Goal: Task Accomplishment & Management: Manage account settings

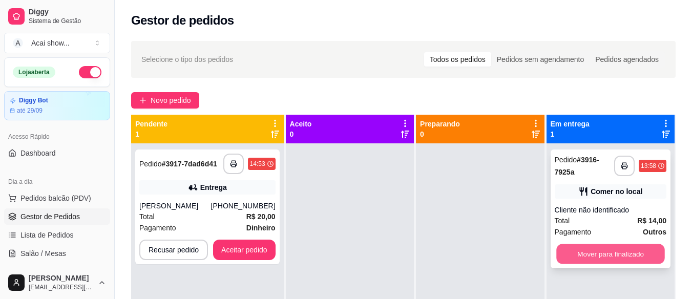
click at [575, 255] on button "Mover para finalizado" at bounding box center [610, 254] width 109 height 20
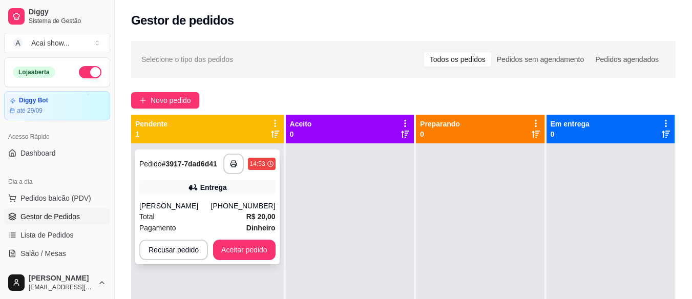
click at [259, 206] on div "[PHONE_NUMBER]" at bounding box center [243, 206] width 65 height 10
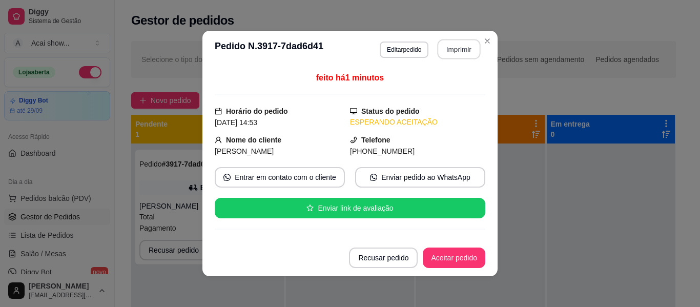
click at [447, 48] on button "Imprimir" at bounding box center [459, 49] width 43 height 20
click at [457, 257] on button "Aceitar pedido" at bounding box center [454, 258] width 60 height 20
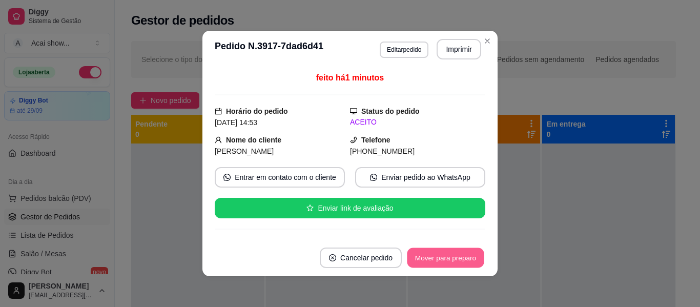
click at [457, 257] on button "Mover para preparo" at bounding box center [445, 258] width 77 height 20
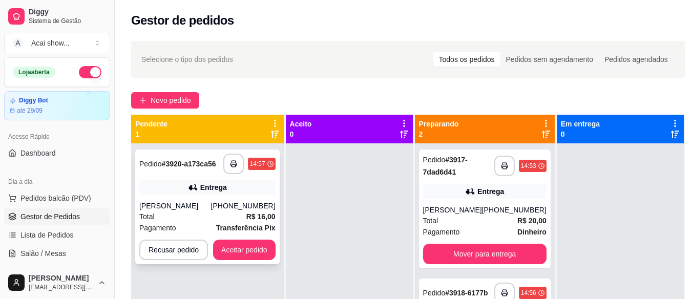
click at [261, 216] on strong "R$ 16,00" at bounding box center [260, 217] width 29 height 8
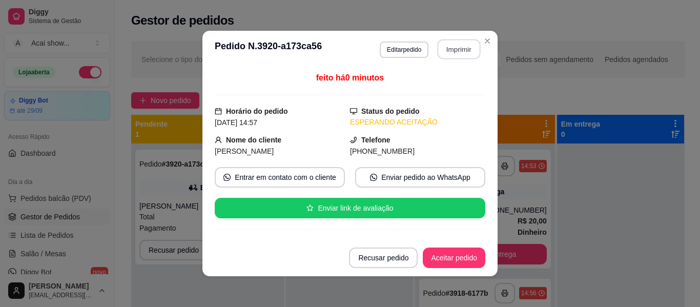
click at [465, 44] on button "Imprimir" at bounding box center [459, 49] width 43 height 20
click at [462, 258] on button "Aceitar pedido" at bounding box center [454, 258] width 60 height 20
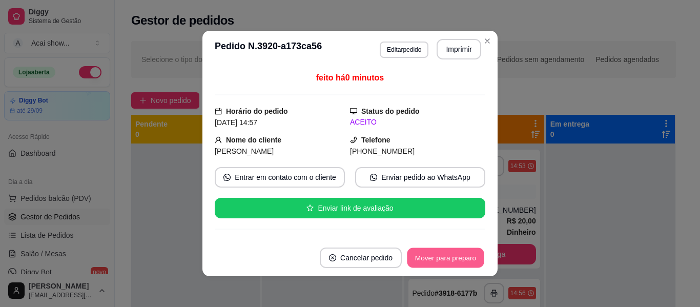
click at [462, 258] on button "Mover para preparo" at bounding box center [445, 258] width 77 height 20
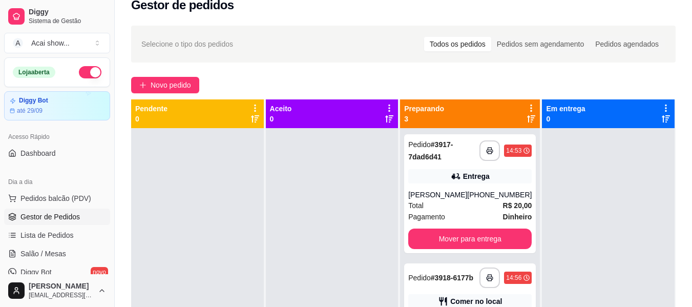
scroll to position [20, 0]
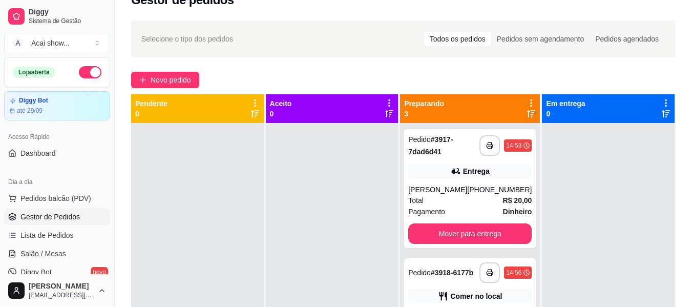
click at [688, 301] on div "**********" at bounding box center [403, 213] width 577 height 399
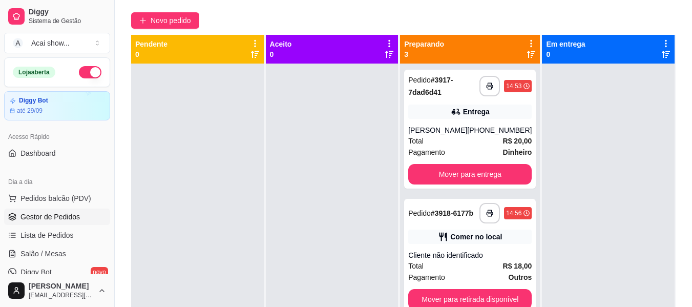
scroll to position [156, 0]
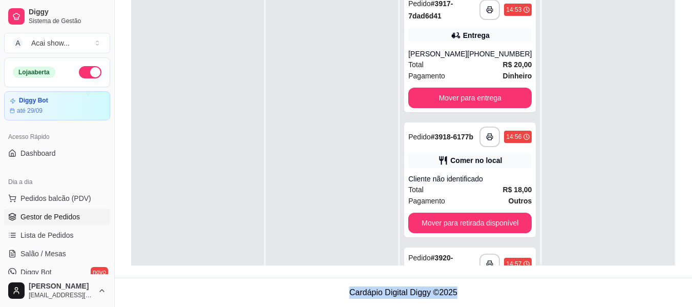
drag, startPoint x: 688, startPoint y: 301, endPoint x: 698, endPoint y: 304, distance: 10.6
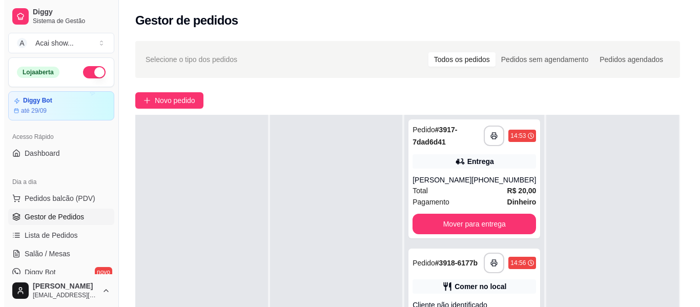
scroll to position [0, 0]
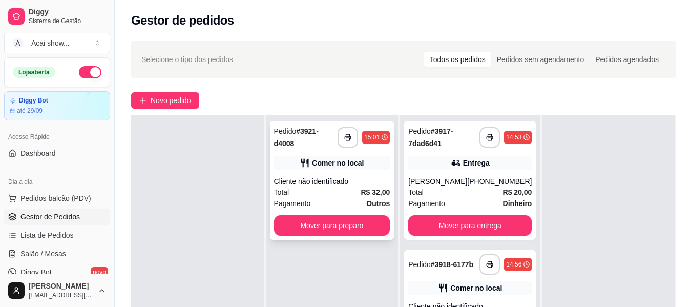
click at [375, 192] on strong "R$ 32,00" at bounding box center [375, 192] width 29 height 8
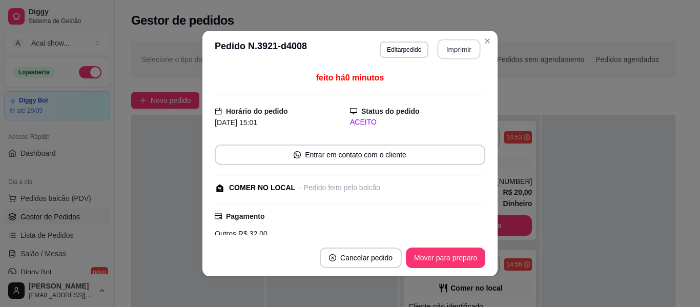
click at [456, 50] on button "Imprimir" at bounding box center [459, 49] width 43 height 20
click at [440, 248] on button "Mover para preparo" at bounding box center [445, 258] width 77 height 20
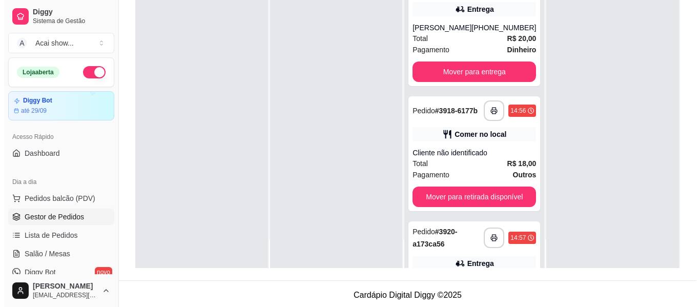
scroll to position [156, 0]
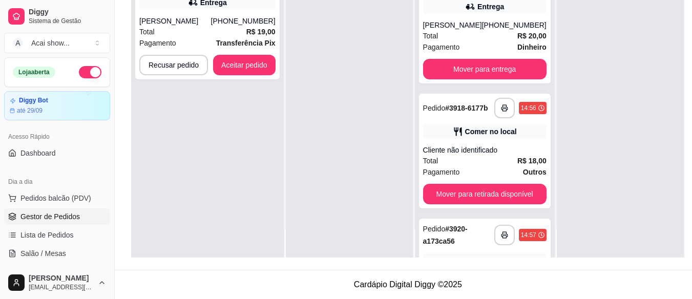
click at [266, 24] on div "[PHONE_NUMBER]" at bounding box center [243, 21] width 65 height 10
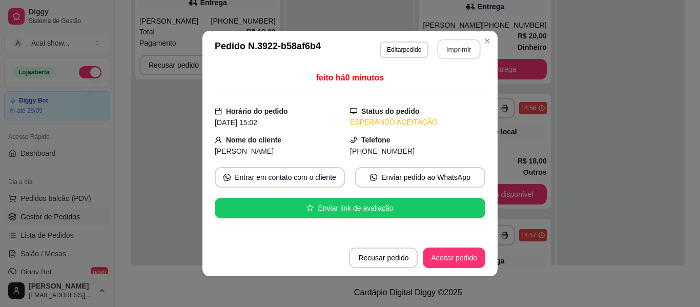
click at [464, 40] on button "Imprimir" at bounding box center [459, 49] width 43 height 20
click at [474, 257] on button "Aceitar pedido" at bounding box center [454, 258] width 60 height 20
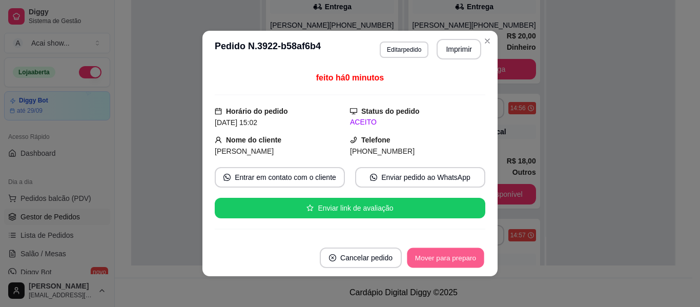
click at [474, 257] on button "Mover para preparo" at bounding box center [445, 258] width 77 height 20
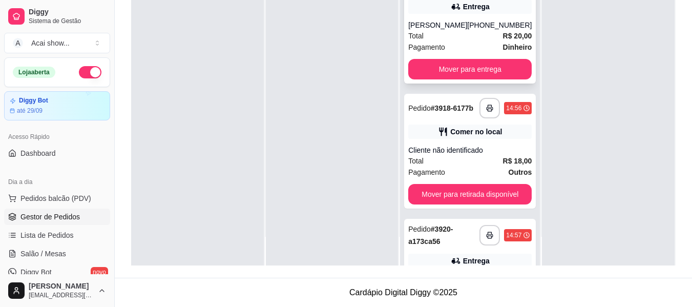
click at [464, 26] on div "[PERSON_NAME]" at bounding box center [437, 25] width 59 height 10
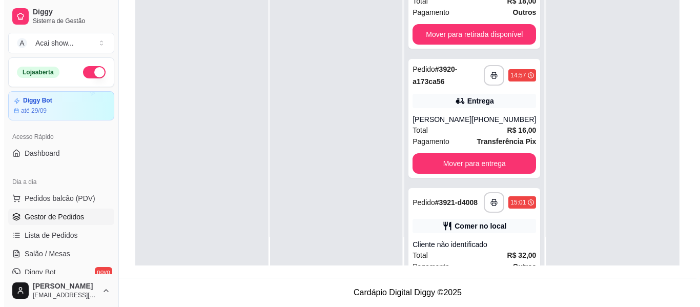
scroll to position [164, 0]
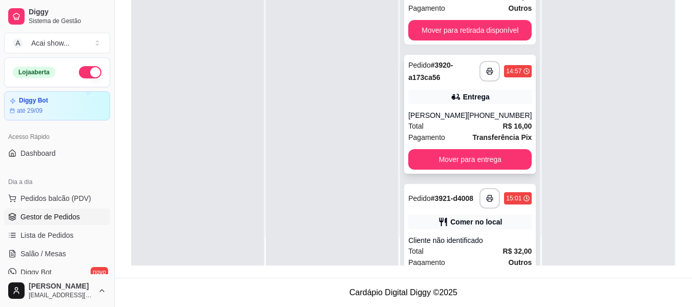
click at [509, 136] on span "Transferência Pix" at bounding box center [501, 137] width 59 height 11
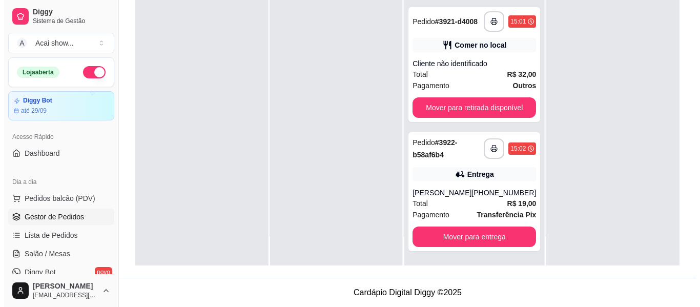
scroll to position [349, 0]
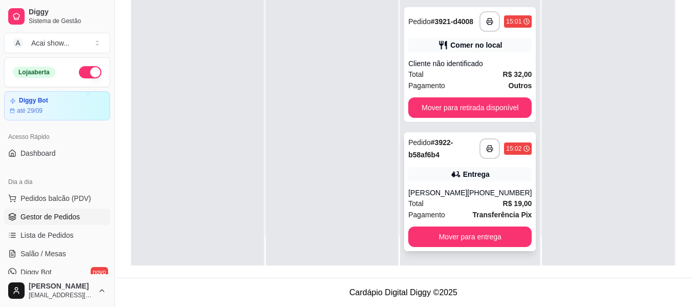
click at [484, 204] on div "Total R$ 19,00" at bounding box center [469, 203] width 123 height 11
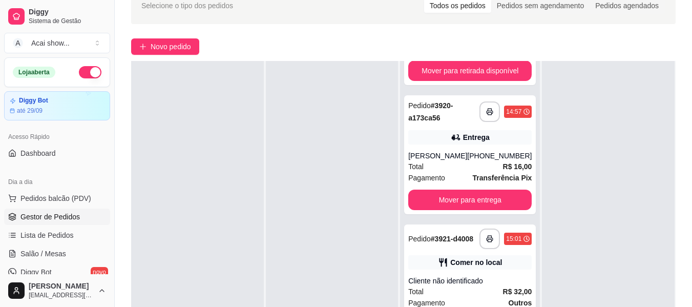
scroll to position [198, 0]
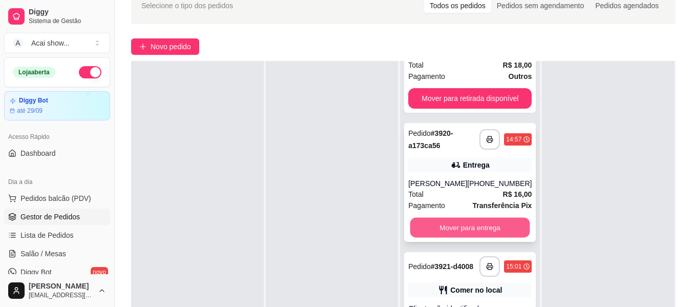
click at [485, 232] on button "Mover para entrega" at bounding box center [470, 228] width 120 height 20
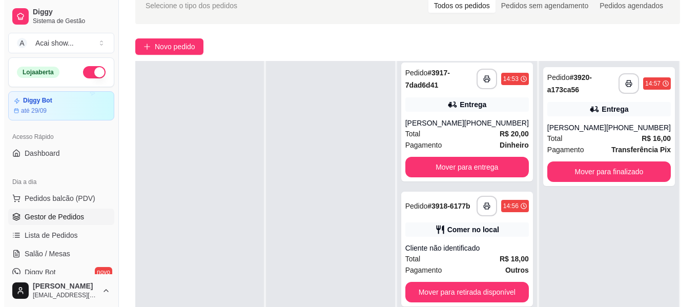
scroll to position [0, 0]
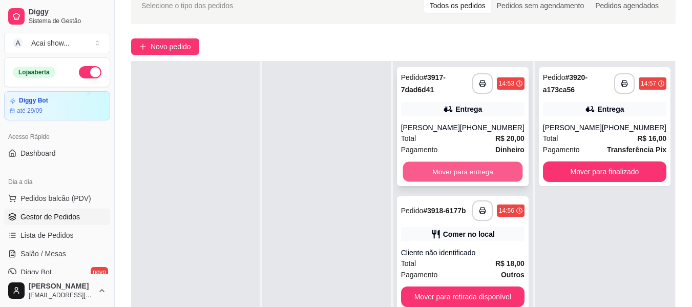
click at [484, 170] on button "Mover para entrega" at bounding box center [463, 172] width 120 height 20
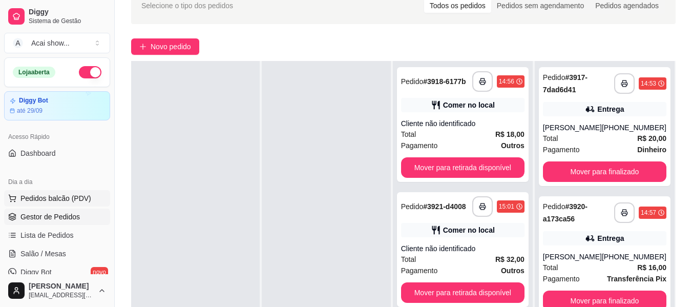
click at [65, 205] on button "Pedidos balcão (PDV)" at bounding box center [57, 198] width 106 height 16
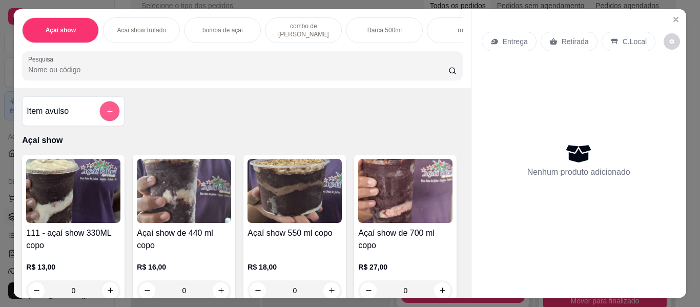
click at [110, 114] on icon "add-separate-item" at bounding box center [110, 112] width 8 height 8
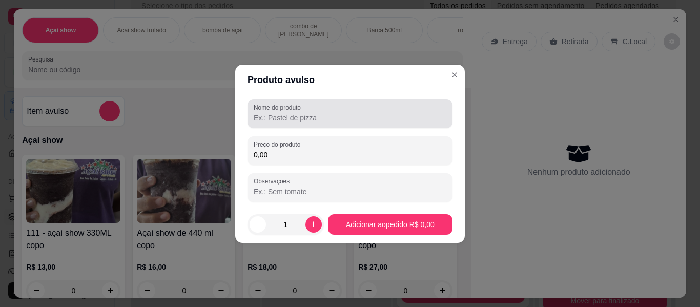
click at [276, 112] on div at bounding box center [350, 113] width 193 height 20
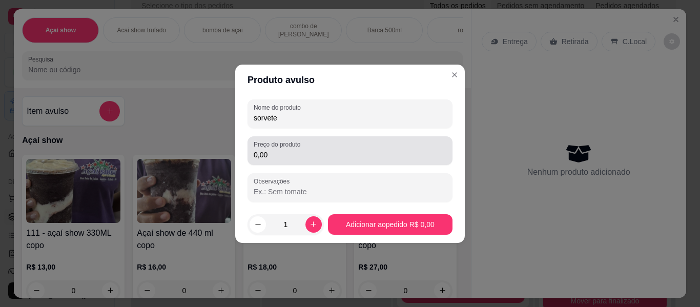
type input "sorvete"
click at [272, 162] on div "Preço do produto 0,00" at bounding box center [349, 150] width 205 height 29
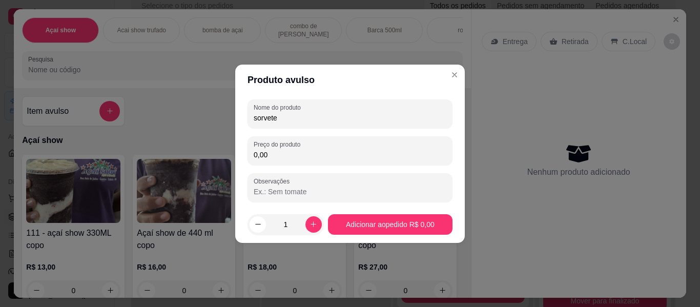
click at [261, 158] on input "0,00" at bounding box center [350, 155] width 193 height 10
type input "10,00"
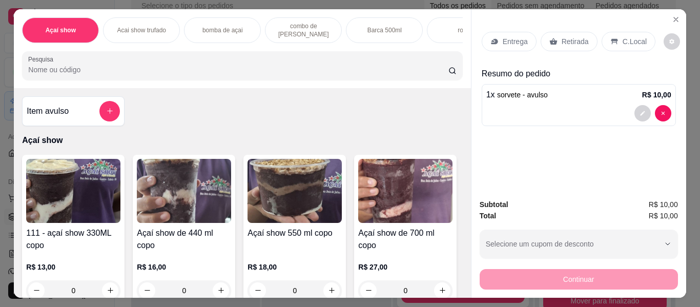
click at [623, 38] on p "C.Local" at bounding box center [635, 41] width 24 height 10
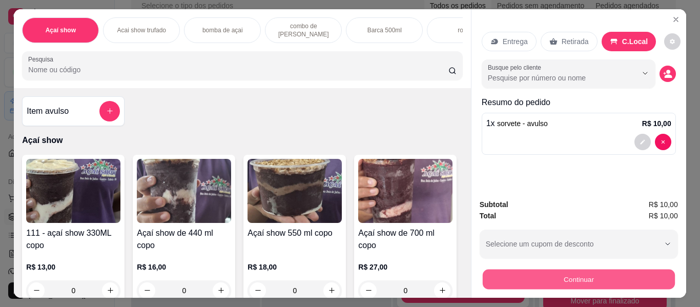
click at [651, 272] on button "Continuar" at bounding box center [578, 279] width 192 height 20
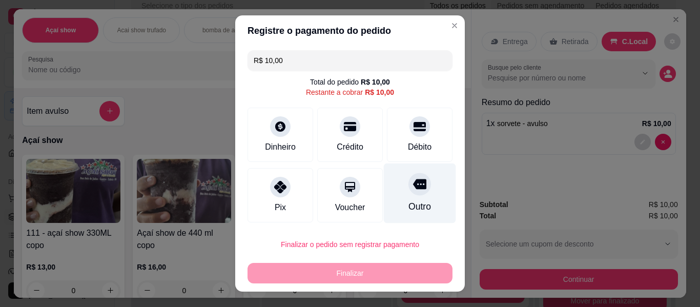
click at [412, 191] on div at bounding box center [419, 184] width 23 height 23
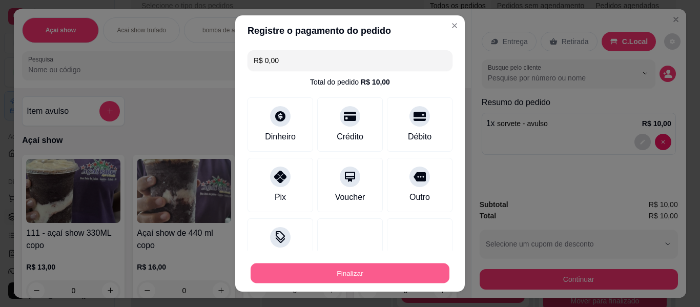
click at [390, 265] on button "Finalizar" at bounding box center [350, 273] width 199 height 20
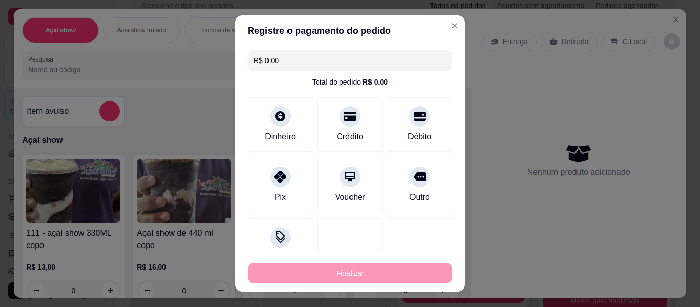
type input "-R$ 10,00"
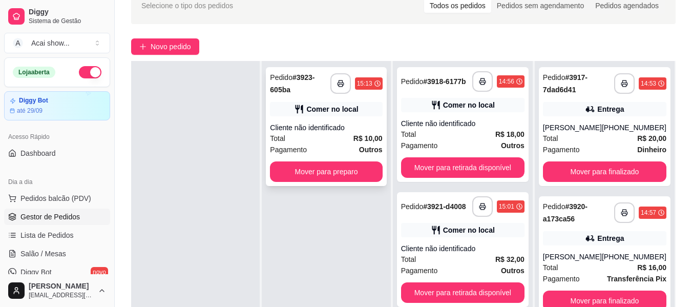
click at [354, 139] on div "Total R$ 10,00" at bounding box center [326, 138] width 112 height 11
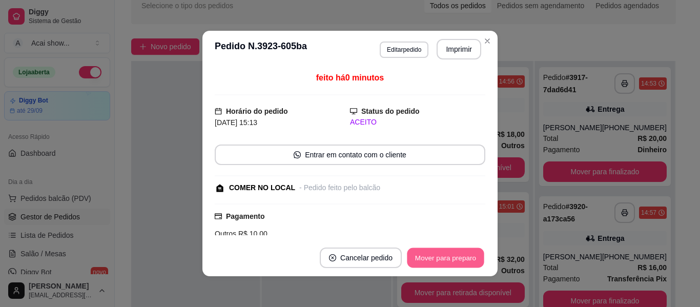
click at [427, 257] on button "Mover para preparo" at bounding box center [445, 258] width 77 height 20
click at [427, 257] on button "Mover para retirada disponível" at bounding box center [429, 258] width 110 height 20
click at [427, 257] on button "Mover para finalizado" at bounding box center [443, 258] width 82 height 20
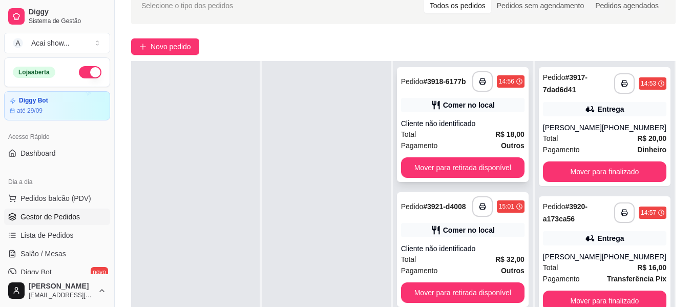
click at [504, 138] on strong "R$ 18,00" at bounding box center [509, 134] width 29 height 8
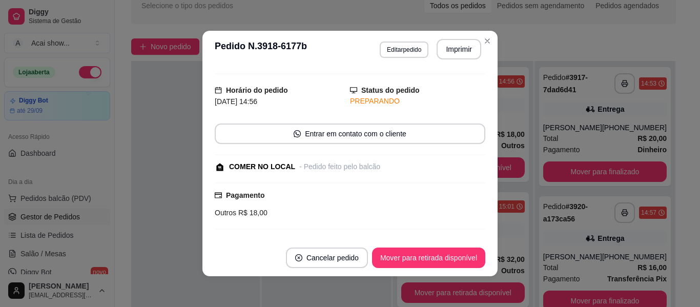
scroll to position [41, 0]
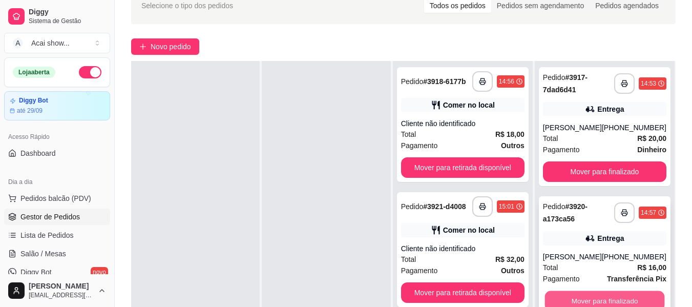
click at [586, 295] on button "Mover para finalizado" at bounding box center [605, 301] width 120 height 20
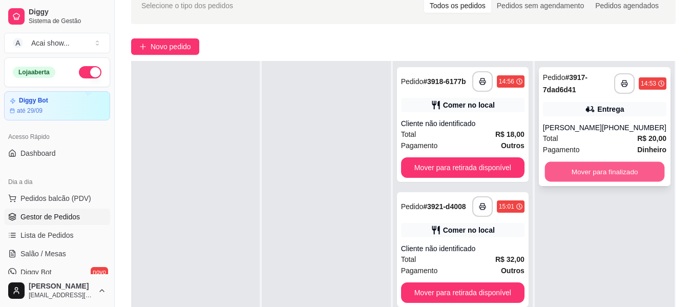
click at [626, 169] on button "Mover para finalizado" at bounding box center [605, 172] width 120 height 20
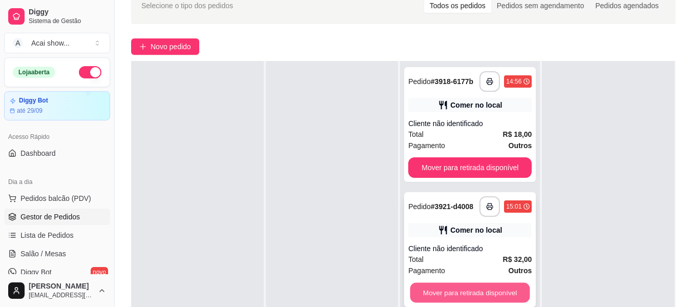
click at [508, 301] on button "Mover para retirada disponível" at bounding box center [470, 293] width 120 height 20
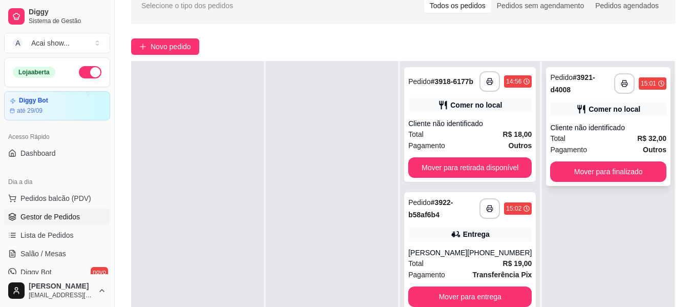
click at [623, 161] on div "**********" at bounding box center [608, 126] width 125 height 119
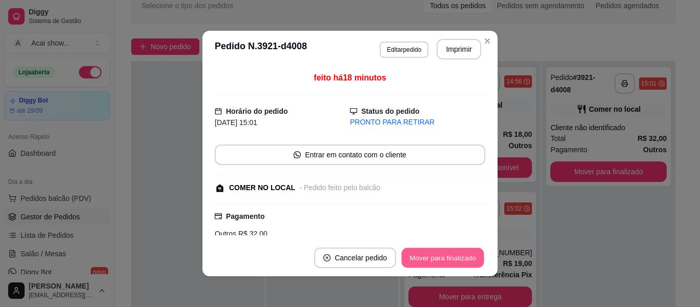
click at [470, 253] on button "Mover para finalizado" at bounding box center [443, 258] width 82 height 20
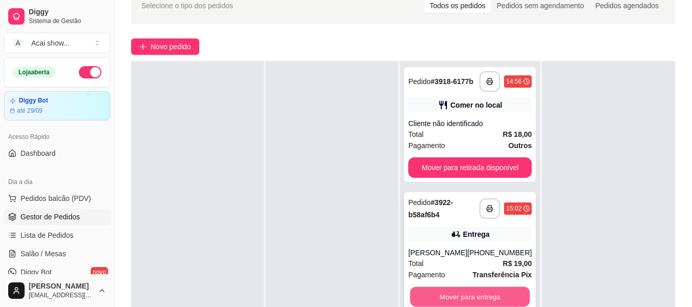
click at [446, 295] on button "Mover para entrega" at bounding box center [470, 297] width 120 height 20
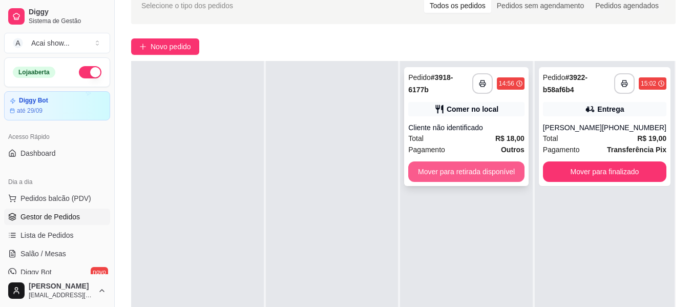
click at [453, 170] on button "Mover para retirada disponível" at bounding box center [466, 171] width 116 height 20
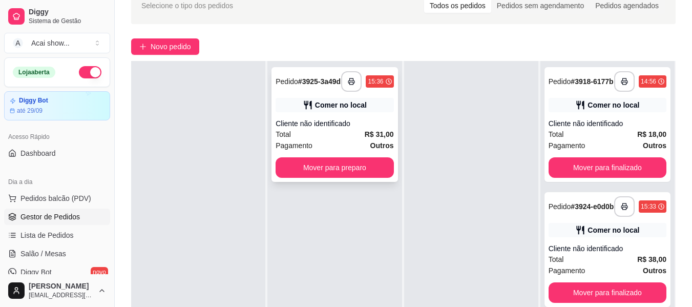
click at [374, 149] on strong "Outros" at bounding box center [382, 145] width 24 height 8
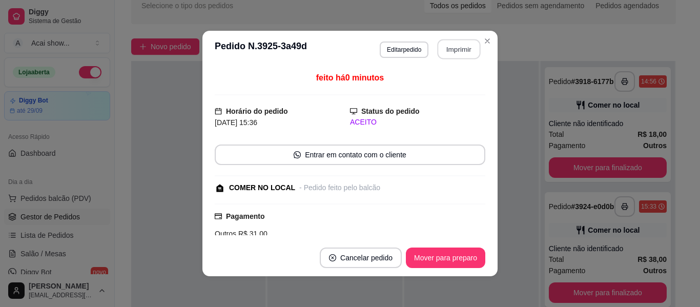
click at [449, 44] on button "Imprimir" at bounding box center [459, 49] width 43 height 20
click at [464, 250] on button "Mover para preparo" at bounding box center [445, 258] width 77 height 20
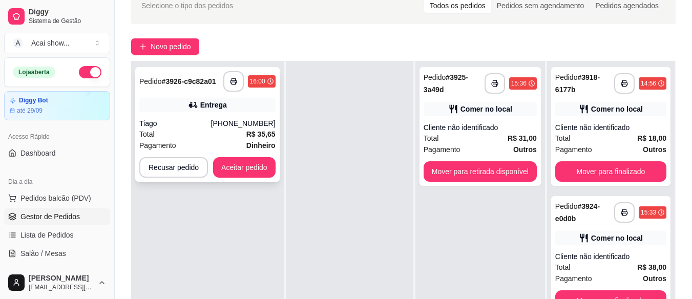
click at [199, 132] on div "Total R$ 35,65" at bounding box center [207, 134] width 136 height 11
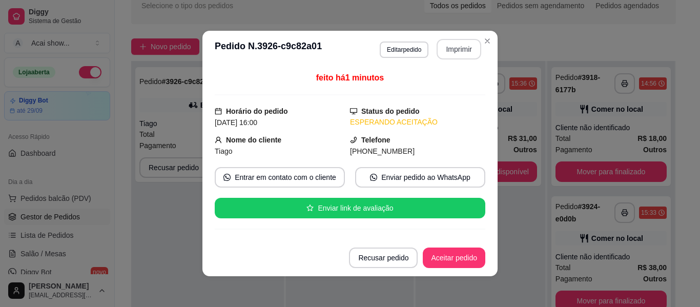
click at [455, 49] on button "Imprimir" at bounding box center [459, 49] width 45 height 20
click at [451, 254] on button "Aceitar pedido" at bounding box center [454, 258] width 60 height 20
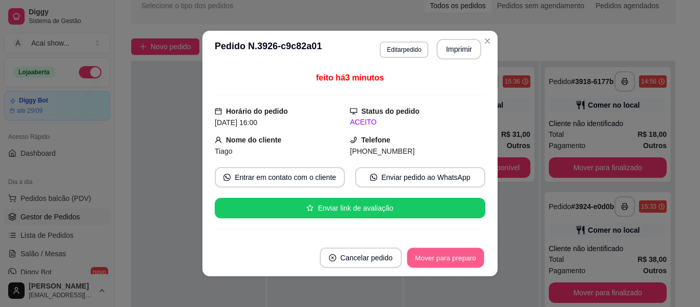
click at [449, 248] on button "Mover para preparo" at bounding box center [445, 258] width 77 height 20
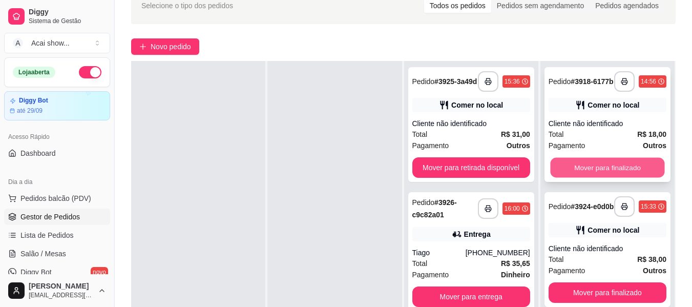
click at [577, 173] on button "Mover para finalizado" at bounding box center [607, 168] width 114 height 20
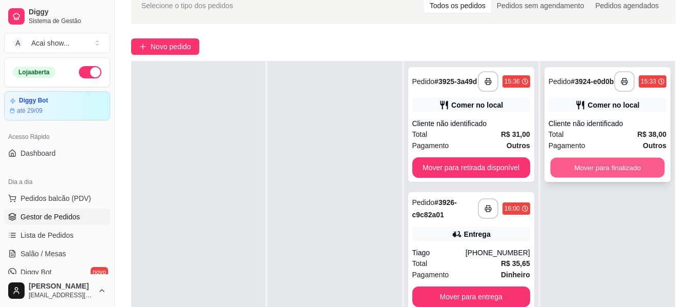
click at [606, 173] on button "Mover para finalizado" at bounding box center [607, 168] width 114 height 20
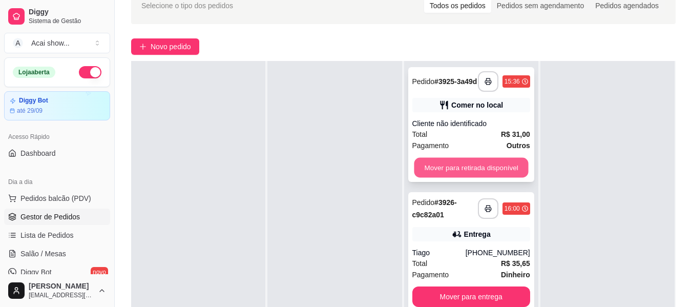
click at [454, 168] on button "Mover para retirada disponível" at bounding box center [471, 168] width 114 height 20
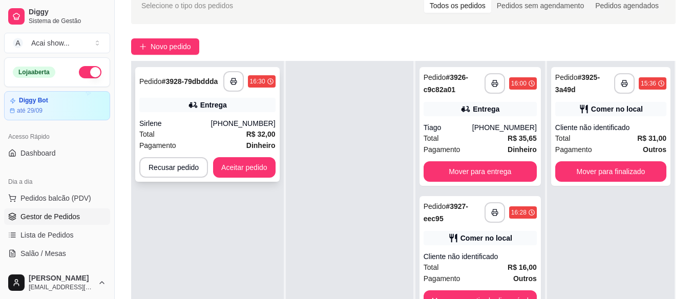
click at [177, 132] on div "Total R$ 32,00" at bounding box center [207, 134] width 136 height 11
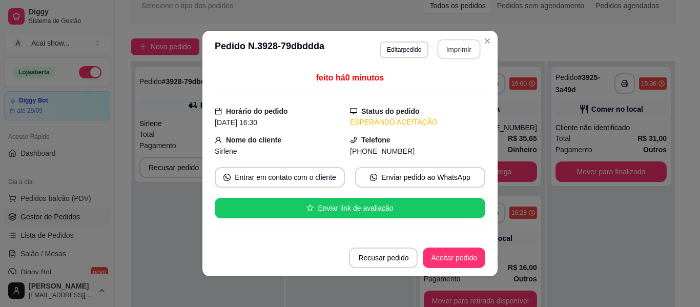
click at [451, 50] on button "Imprimir" at bounding box center [459, 49] width 43 height 20
click at [451, 249] on button "Aceitar pedido" at bounding box center [454, 258] width 60 height 20
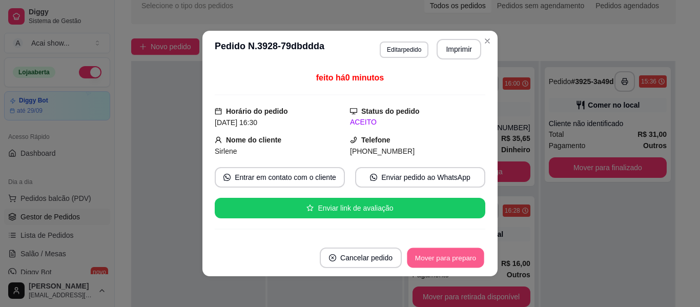
click at [451, 249] on button "Mover para preparo" at bounding box center [445, 258] width 77 height 20
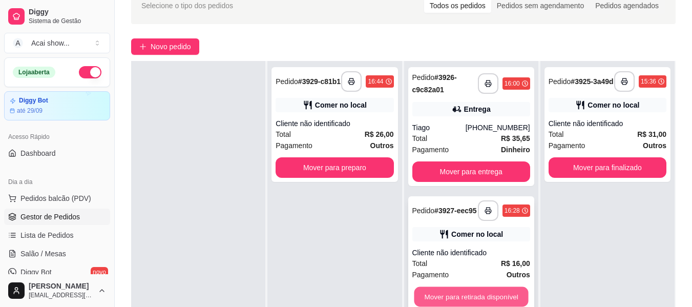
click at [471, 299] on button "Mover para retirada disponível" at bounding box center [471, 297] width 114 height 20
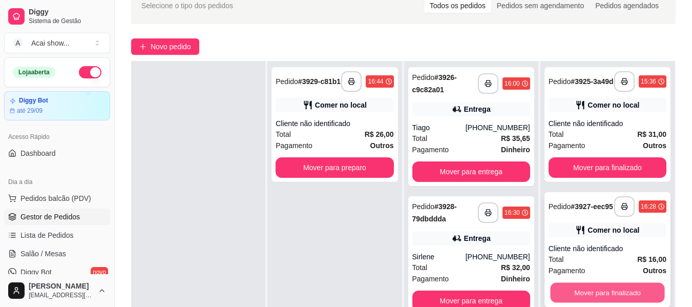
click at [582, 292] on button "Mover para finalizado" at bounding box center [607, 293] width 114 height 20
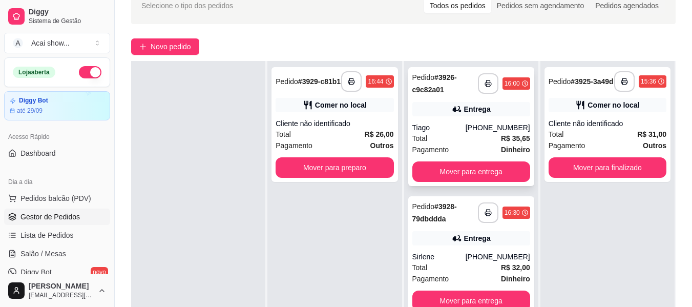
click at [465, 118] on div "**********" at bounding box center [471, 126] width 126 height 119
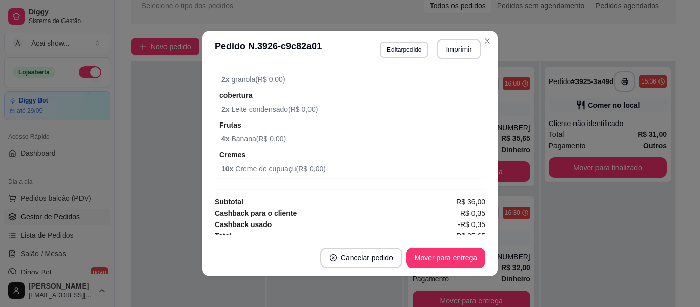
scroll to position [425, 0]
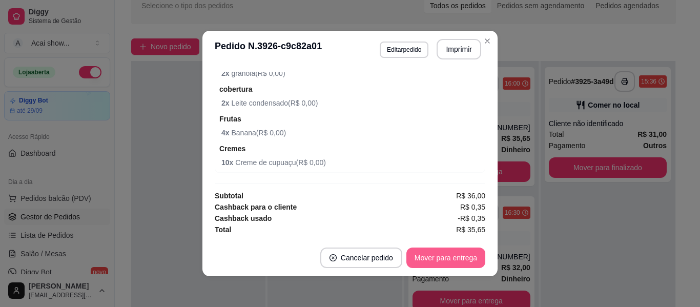
click at [445, 254] on button "Mover para entrega" at bounding box center [445, 257] width 79 height 20
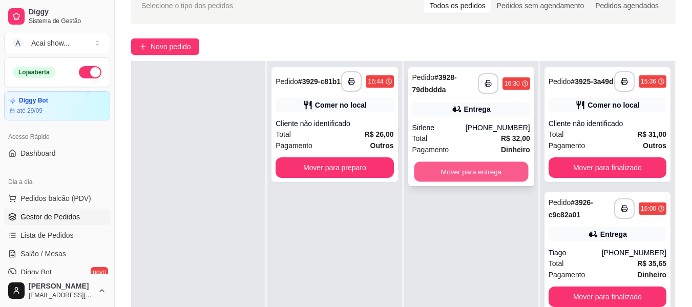
click at [475, 162] on button "Mover para entrega" at bounding box center [471, 172] width 114 height 20
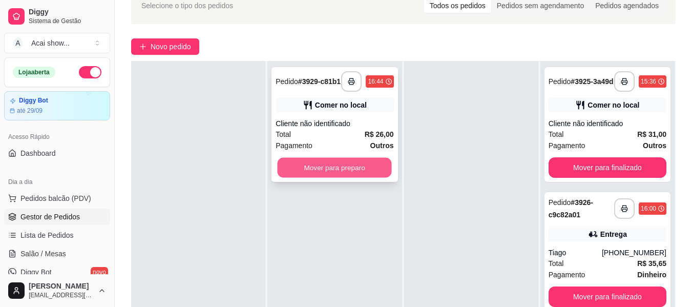
click at [376, 167] on button "Mover para preparo" at bounding box center [335, 168] width 114 height 20
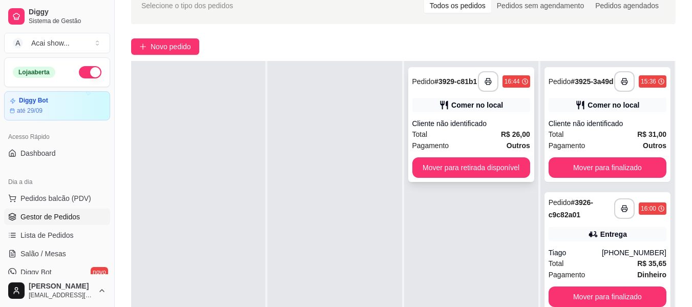
click at [484, 109] on div "Comer no local" at bounding box center [477, 105] width 52 height 10
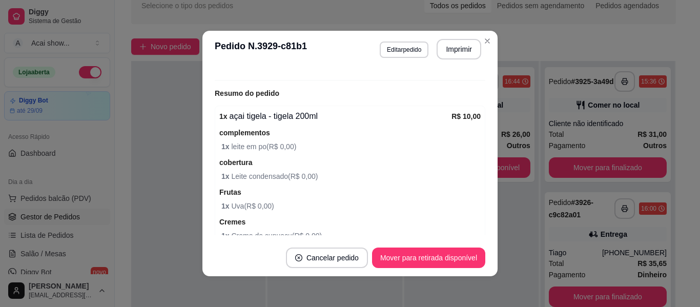
scroll to position [172, 0]
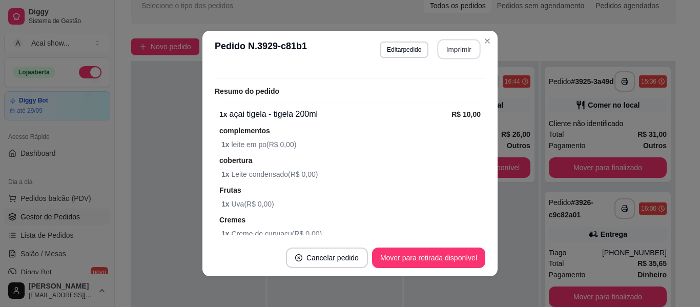
click at [446, 54] on button "Imprimir" at bounding box center [459, 49] width 43 height 20
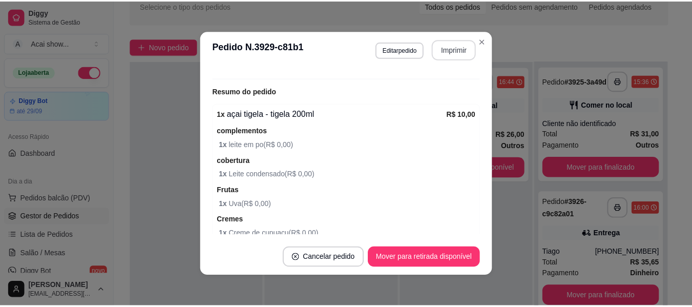
scroll to position [0, 0]
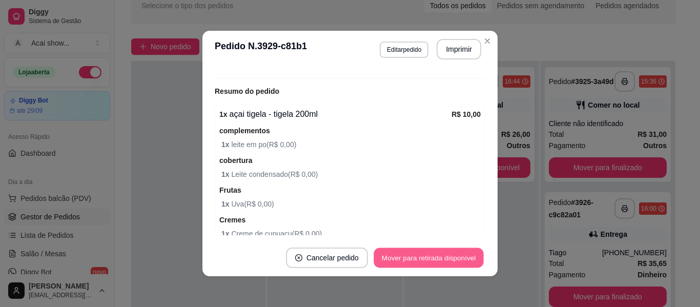
click at [459, 253] on button "Mover para retirada disponível" at bounding box center [429, 258] width 110 height 20
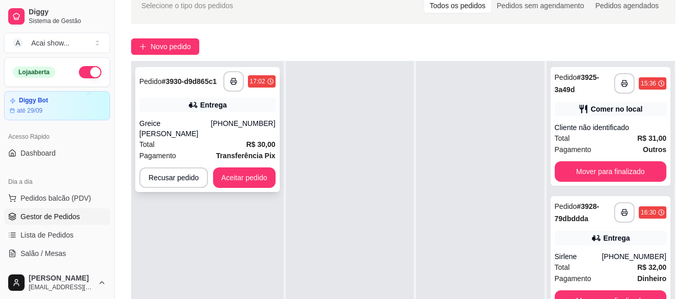
click at [216, 150] on div "Total R$ 30,00" at bounding box center [207, 144] width 136 height 11
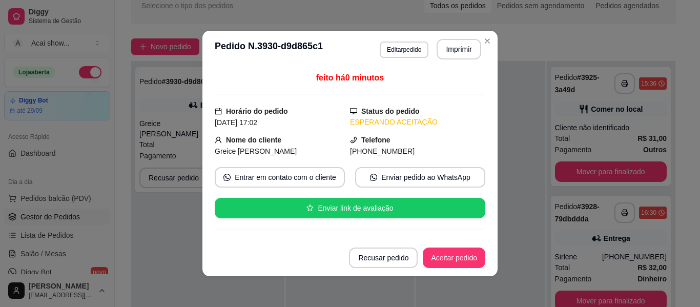
click at [459, 36] on header "**********" at bounding box center [349, 49] width 295 height 37
click at [459, 39] on button "Imprimir" at bounding box center [459, 49] width 43 height 20
click at [463, 257] on button "Aceitar pedido" at bounding box center [454, 258] width 60 height 20
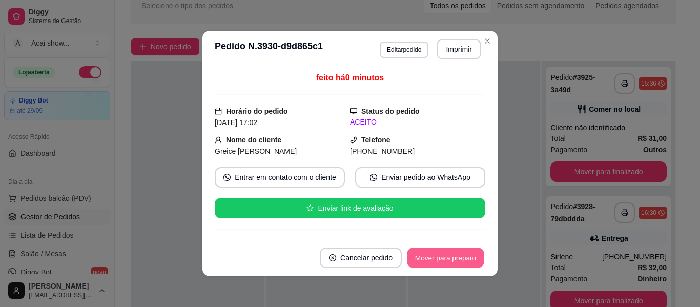
click at [463, 257] on button "Mover para preparo" at bounding box center [445, 258] width 77 height 20
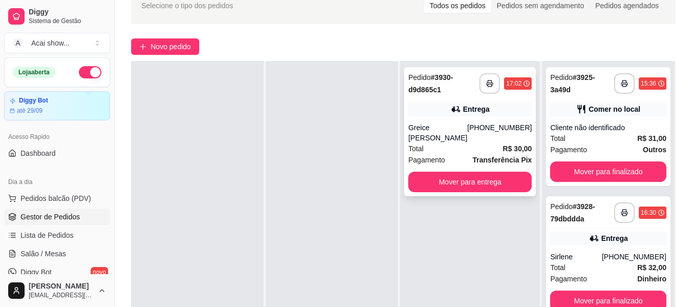
click at [504, 138] on div "[PHONE_NUMBER]" at bounding box center [499, 132] width 65 height 20
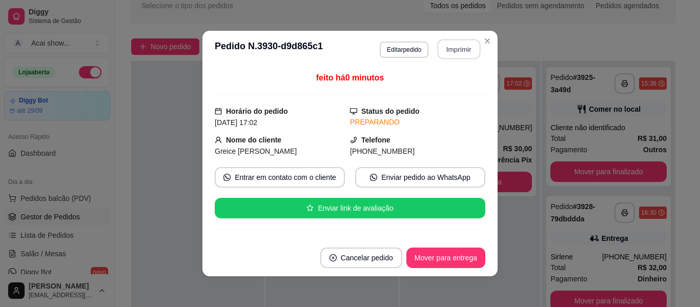
click at [445, 50] on button "Imprimir" at bounding box center [459, 49] width 43 height 20
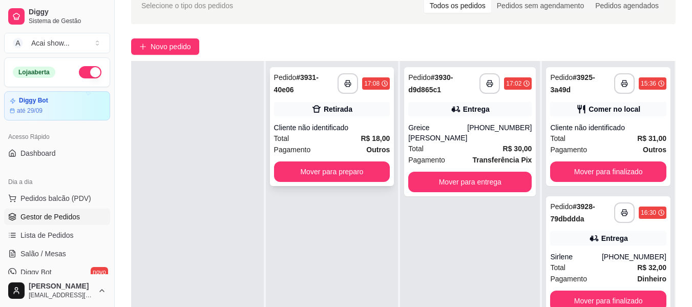
click at [366, 131] on div "Cliente não identificado" at bounding box center [332, 127] width 116 height 10
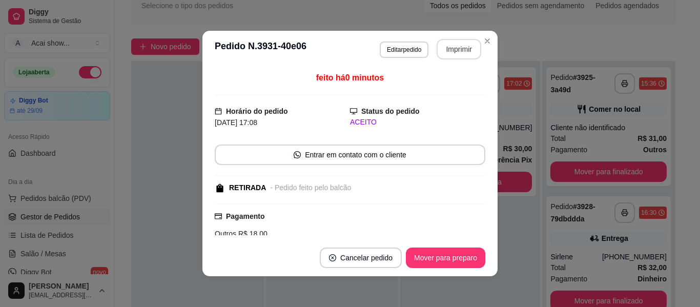
click at [452, 52] on button "Imprimir" at bounding box center [459, 49] width 45 height 20
click at [473, 258] on button "Mover para preparo" at bounding box center [445, 258] width 77 height 20
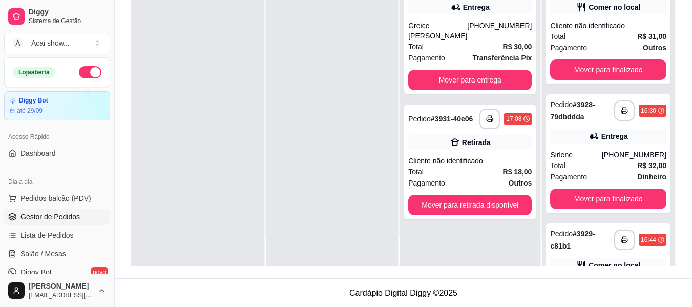
scroll to position [156, 0]
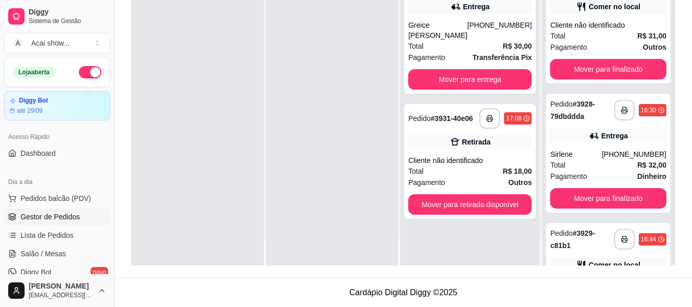
click at [672, 261] on div "**********" at bounding box center [403, 78] width 577 height 399
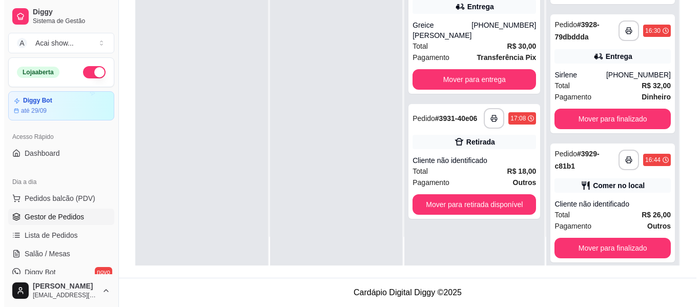
scroll to position [91, 0]
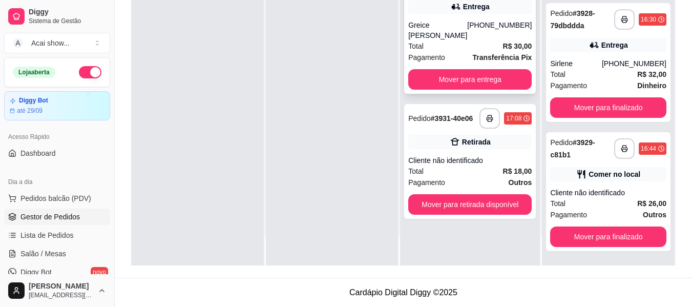
click at [497, 31] on div "[PHONE_NUMBER]" at bounding box center [499, 30] width 65 height 20
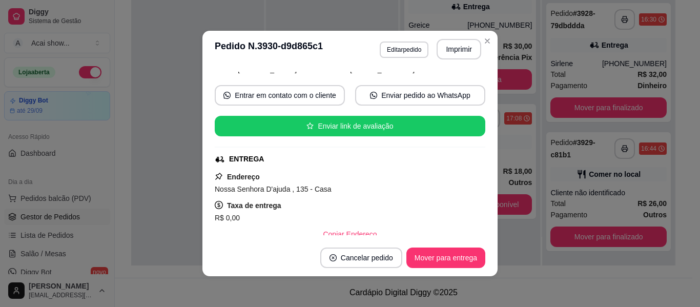
scroll to position [61, 0]
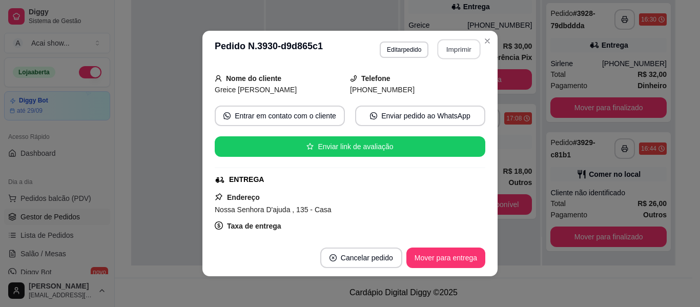
click at [454, 48] on button "Imprimir" at bounding box center [459, 49] width 43 height 20
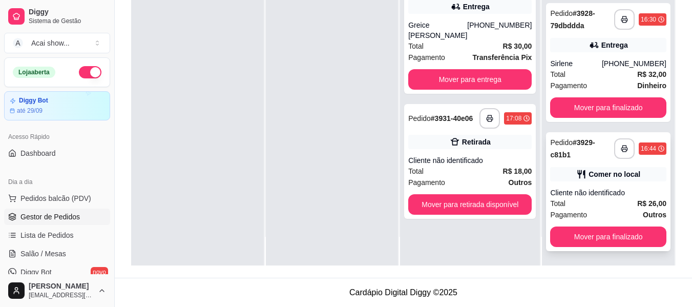
click at [596, 204] on div "Total R$ 26,00" at bounding box center [608, 203] width 116 height 11
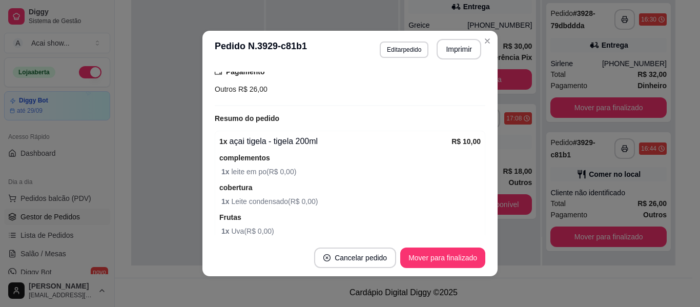
scroll to position [164, 0]
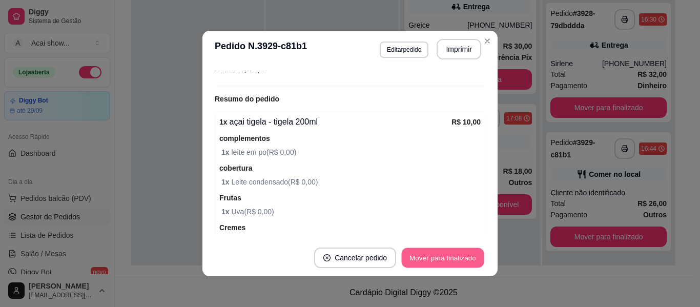
click at [471, 261] on button "Mover para finalizado" at bounding box center [443, 258] width 82 height 20
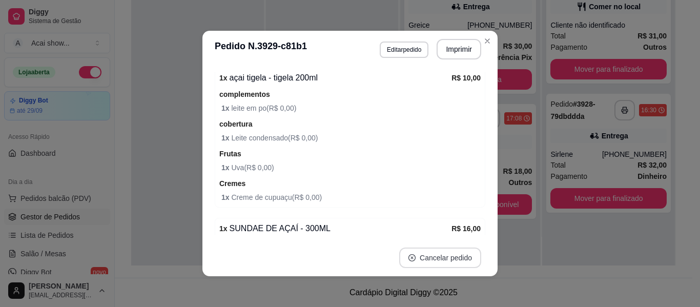
scroll to position [120, 0]
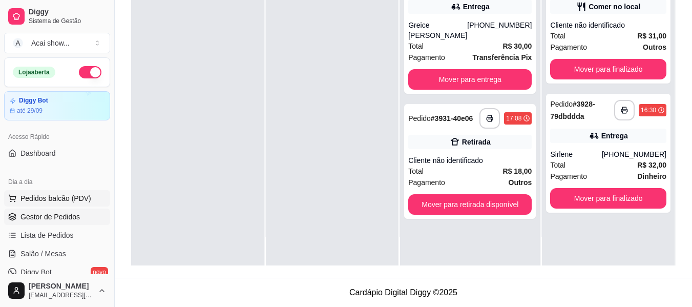
click at [68, 204] on button "Pedidos balcão (PDV)" at bounding box center [57, 198] width 106 height 16
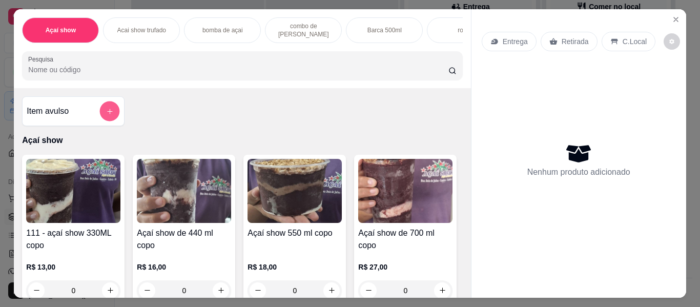
click at [100, 115] on button "add-separate-item" at bounding box center [110, 111] width 20 height 20
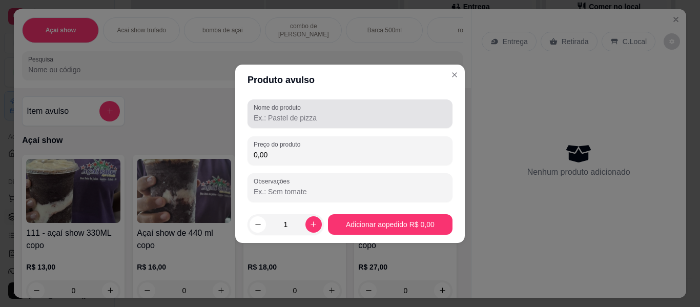
click at [338, 111] on div at bounding box center [350, 113] width 193 height 20
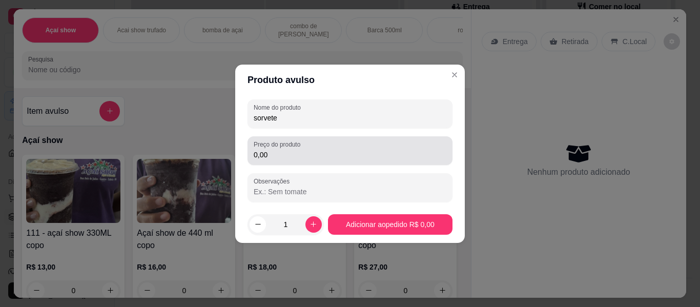
type input "sorvete"
click at [339, 146] on div "0,00" at bounding box center [350, 150] width 193 height 20
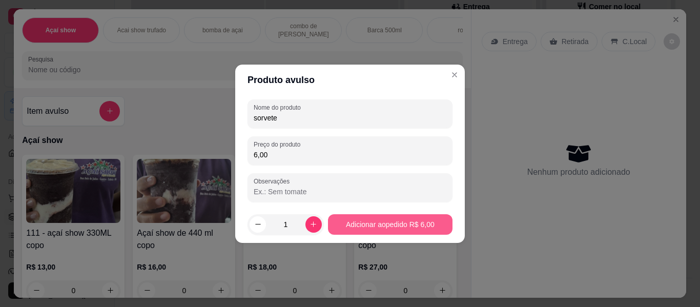
type input "6,00"
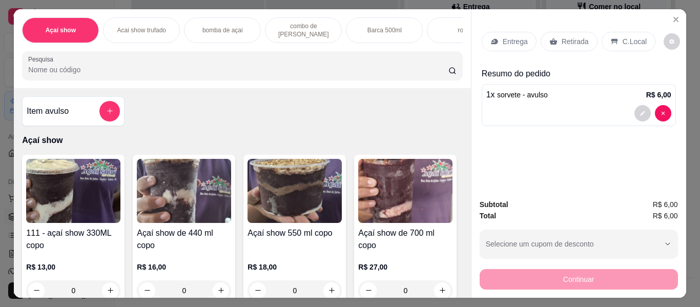
click at [628, 36] on p "C.Local" at bounding box center [635, 41] width 24 height 10
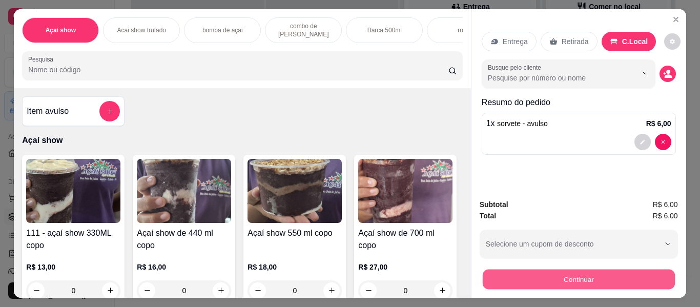
click at [546, 269] on button "Continuar" at bounding box center [578, 279] width 192 height 20
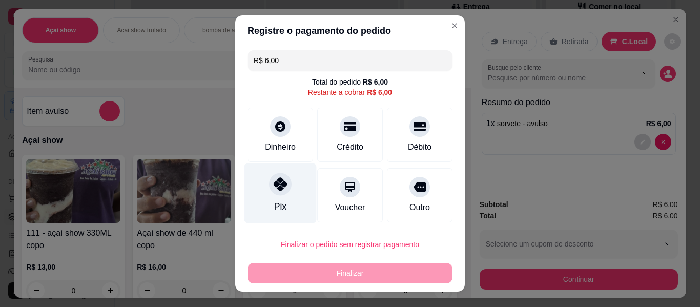
click at [274, 203] on div "Pix" at bounding box center [280, 206] width 12 height 13
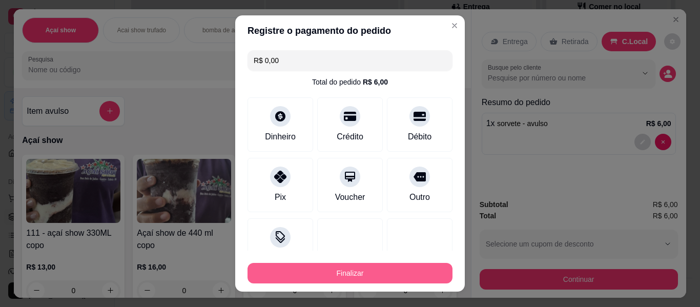
click at [291, 273] on button "Finalizar" at bounding box center [349, 273] width 205 height 20
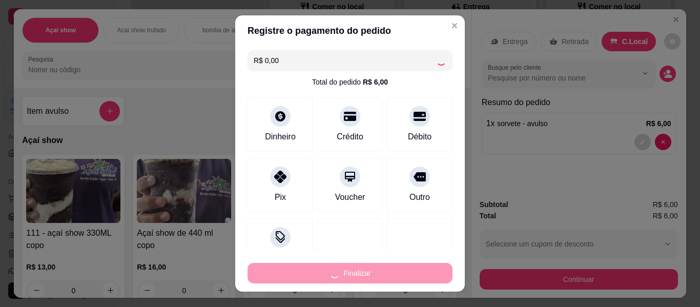
type input "-R$ 6,00"
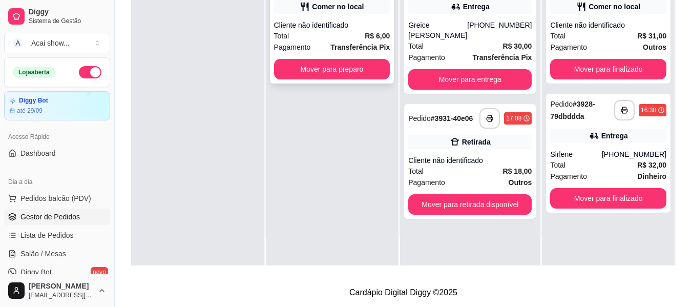
click at [334, 26] on div "Cliente não identificado" at bounding box center [332, 25] width 116 height 10
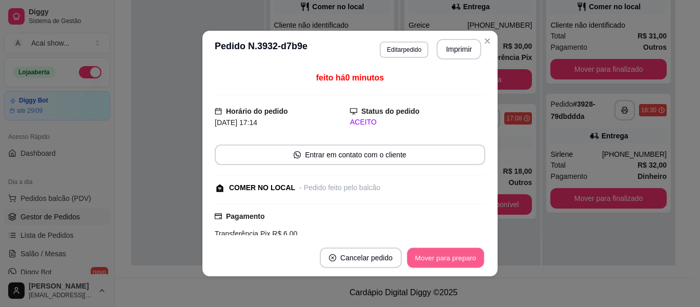
click at [436, 257] on button "Mover para preparo" at bounding box center [445, 258] width 77 height 20
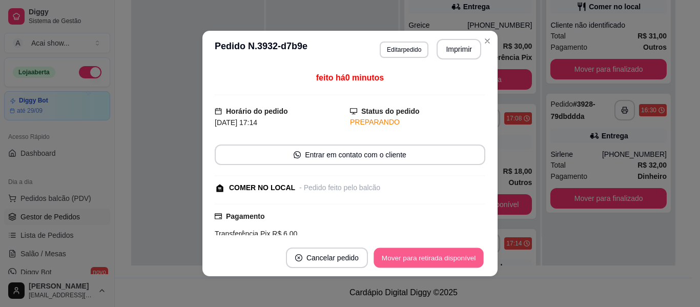
click at [436, 257] on button "Mover para retirada disponível" at bounding box center [429, 258] width 110 height 20
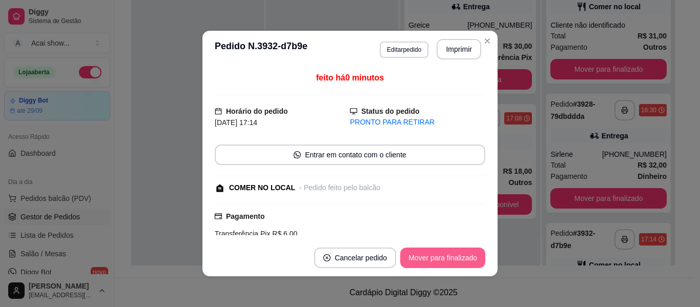
click at [436, 257] on button "Mover para finalizado" at bounding box center [442, 257] width 85 height 20
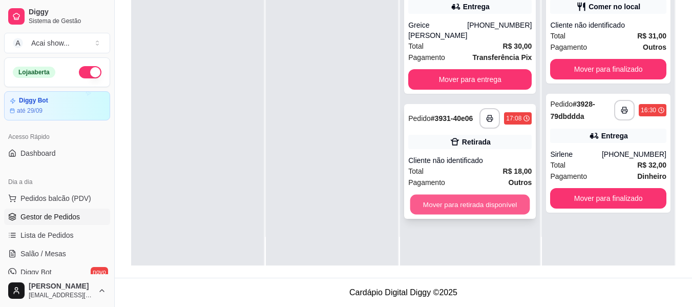
click at [454, 215] on button "Mover para retirada disponível" at bounding box center [470, 205] width 120 height 20
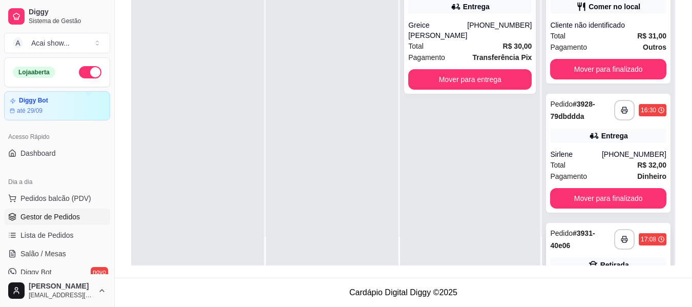
click at [624, 228] on div "**********" at bounding box center [608, 239] width 116 height 25
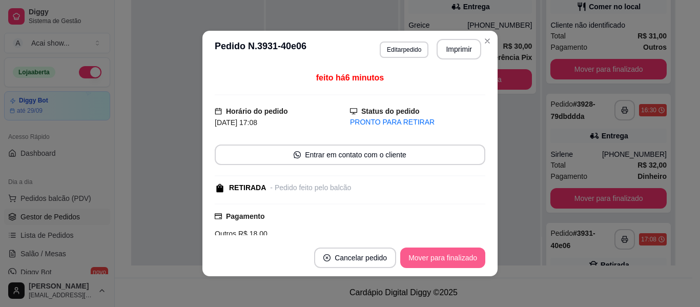
click at [450, 258] on button "Mover para finalizado" at bounding box center [442, 257] width 85 height 20
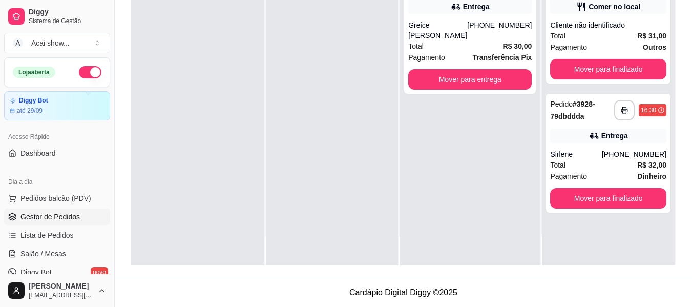
click at [613, 22] on div "Cliente não identificado" at bounding box center [608, 25] width 116 height 10
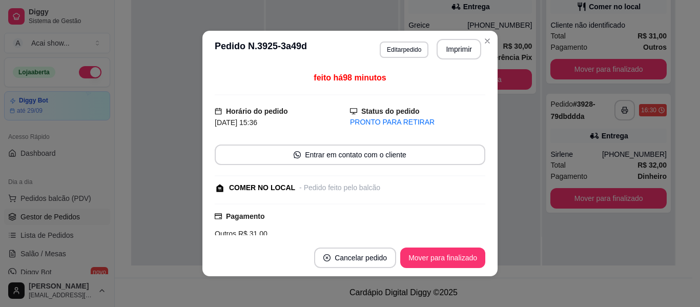
click at [478, 235] on div "feito há 98 minutos Horário do pedido [DATE] 15:36 Status do pedido PRONTO PARA…" at bounding box center [349, 154] width 295 height 172
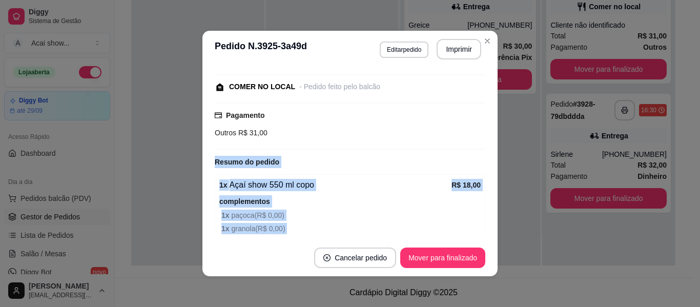
click at [478, 231] on div "feito há 98 minutos Horário do pedido [DATE] 15:36 Status do pedido PRONTO PARA…" at bounding box center [349, 154] width 295 height 172
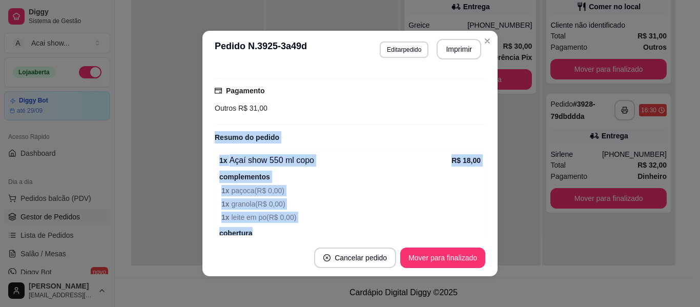
scroll to position [146, 0]
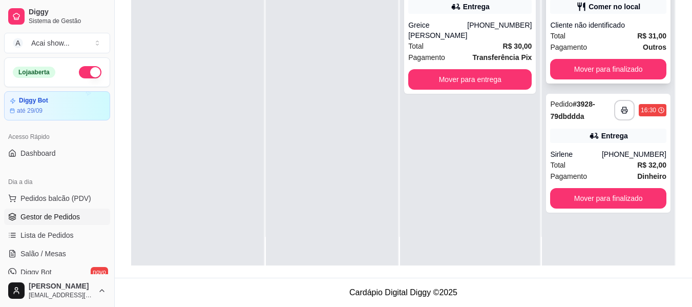
click at [588, 42] on div "Pagamento Outros" at bounding box center [608, 47] width 116 height 11
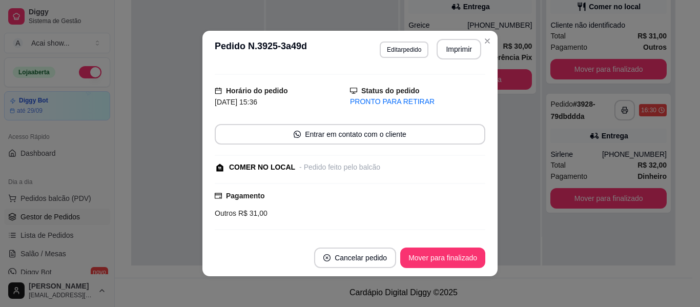
scroll to position [0, 0]
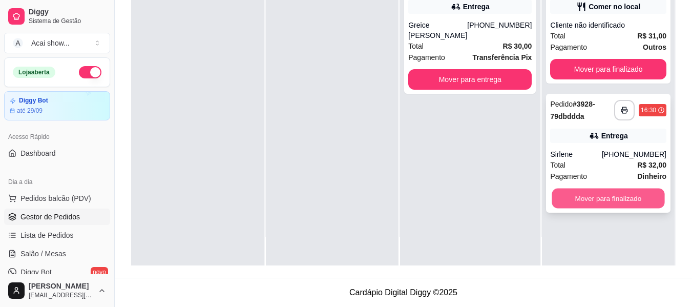
click at [563, 200] on button "Mover para finalizado" at bounding box center [608, 199] width 113 height 20
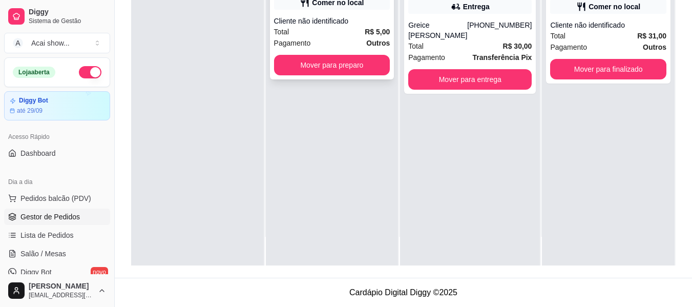
click at [326, 34] on div "Total R$ 5,00" at bounding box center [332, 31] width 116 height 11
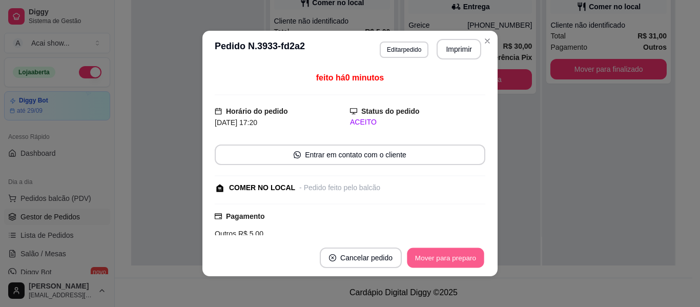
click at [442, 258] on button "Mover para preparo" at bounding box center [445, 258] width 77 height 20
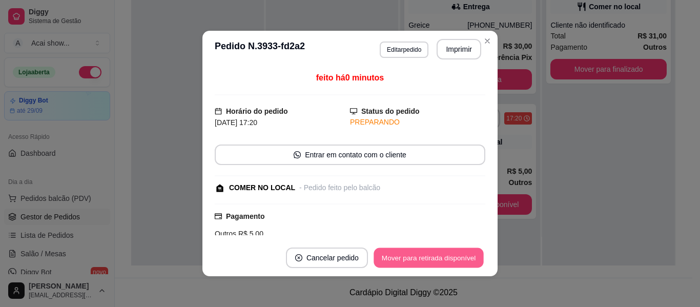
click at [442, 258] on button "Mover para retirada disponível" at bounding box center [429, 258] width 110 height 20
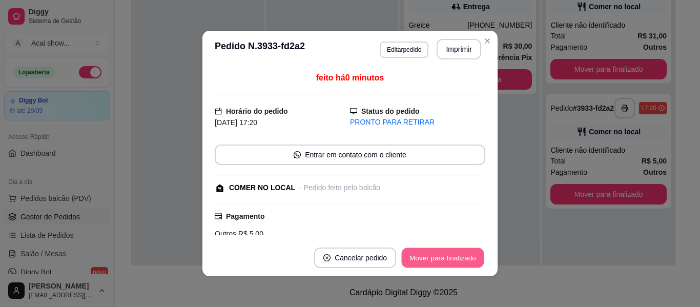
click at [442, 258] on button "Mover para finalizado" at bounding box center [443, 258] width 82 height 20
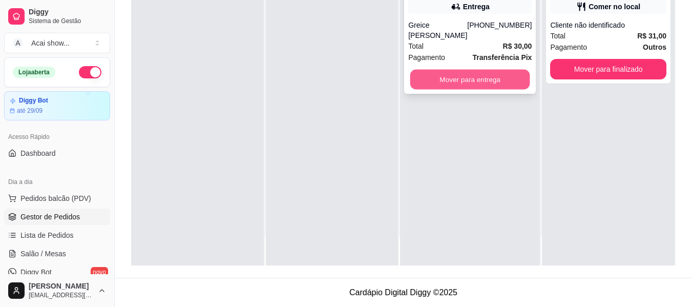
click at [446, 87] on button "Mover para entrega" at bounding box center [470, 80] width 120 height 20
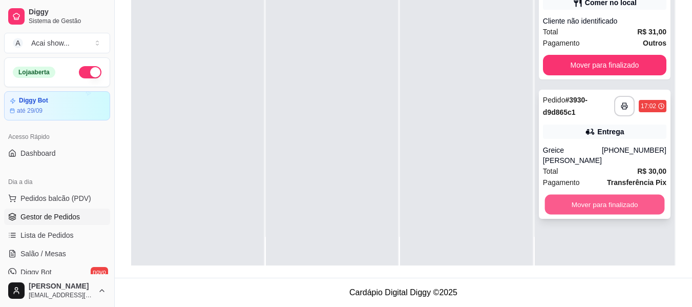
click at [607, 200] on button "Mover para finalizado" at bounding box center [605, 205] width 120 height 20
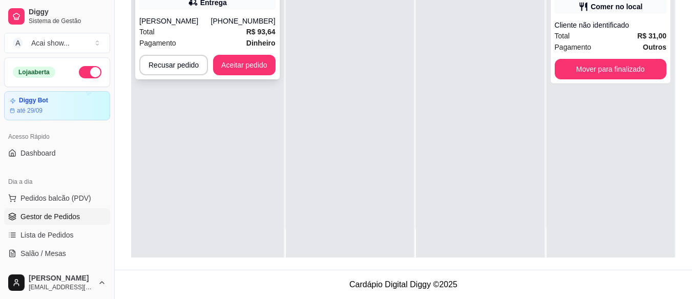
click at [223, 30] on div "Total R$ 93,64" at bounding box center [207, 31] width 136 height 11
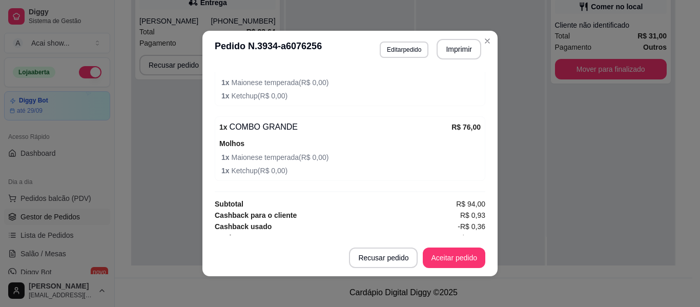
scroll to position [398, 0]
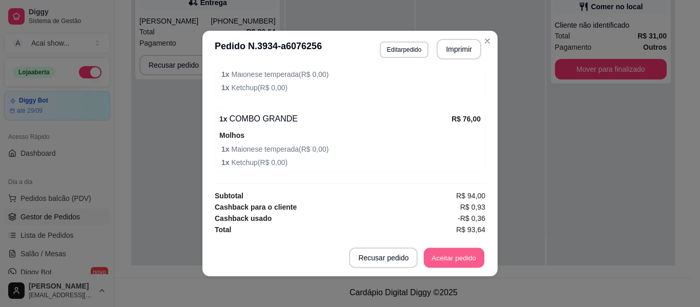
click at [470, 264] on button "Aceitar pedido" at bounding box center [454, 258] width 60 height 20
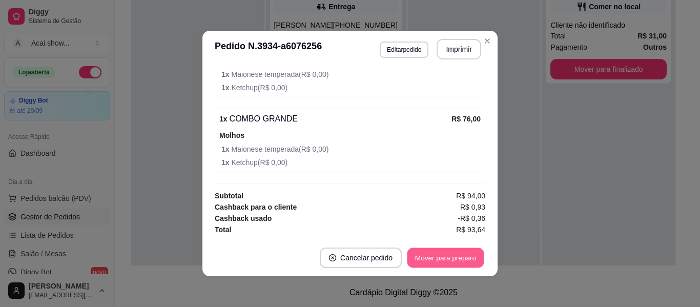
click at [447, 251] on button "Mover para preparo" at bounding box center [445, 258] width 77 height 20
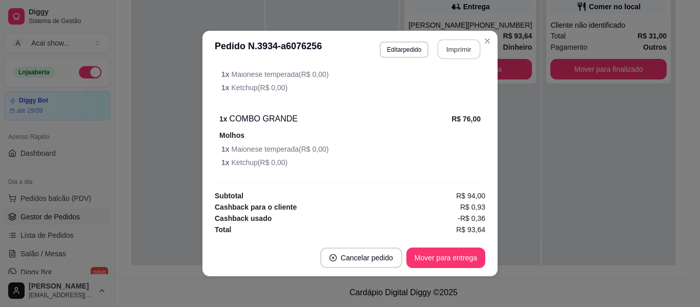
click at [471, 48] on button "Imprimir" at bounding box center [459, 49] width 43 height 20
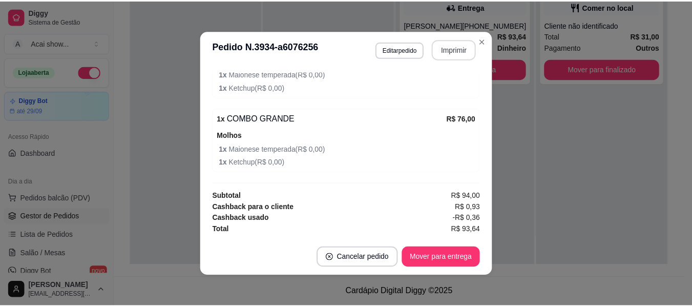
scroll to position [0, 0]
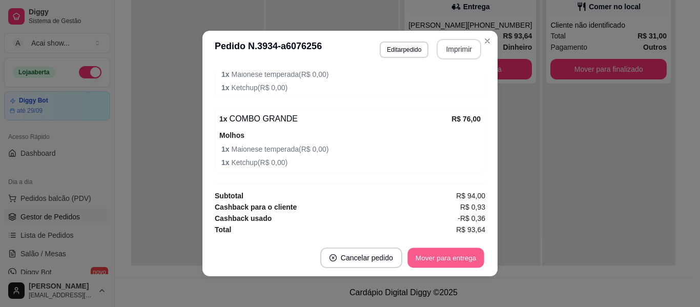
click at [478, 251] on button "Mover para entrega" at bounding box center [445, 258] width 77 height 20
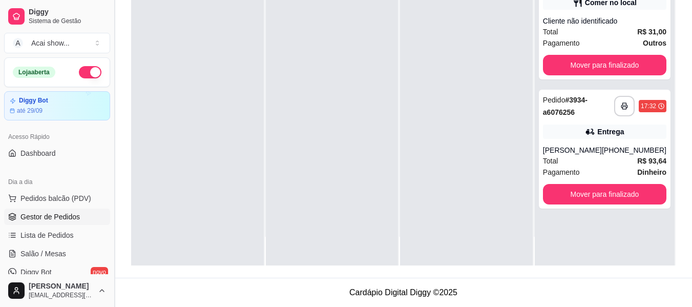
click at [110, 123] on button "Toggle Sidebar" at bounding box center [114, 153] width 8 height 307
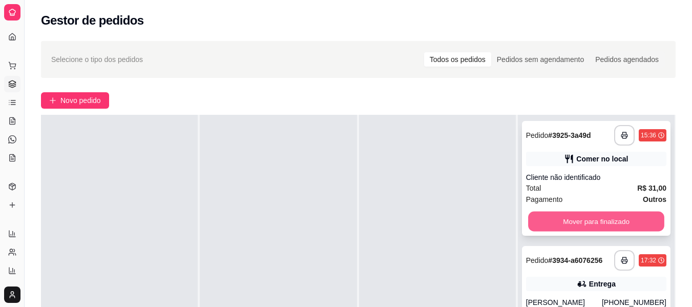
click at [611, 221] on button "Mover para finalizado" at bounding box center [596, 222] width 136 height 20
